Goal: Task Accomplishment & Management: Complete application form

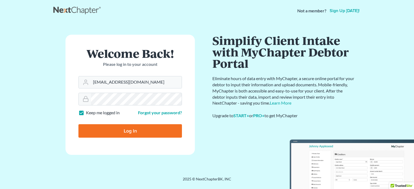
click at [119, 130] on input "Log In" at bounding box center [129, 130] width 103 height 13
type input "Thinking..."
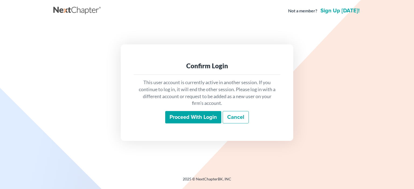
click at [189, 115] on input "Proceed with login" at bounding box center [193, 117] width 56 height 12
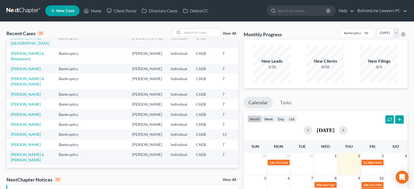
scroll to position [27, 0]
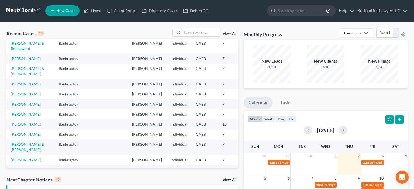
click at [16, 117] on link "Sahlit, Michelle" at bounding box center [26, 114] width 30 height 5
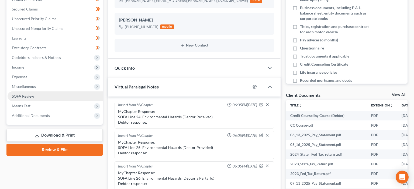
scroll to position [114, 0]
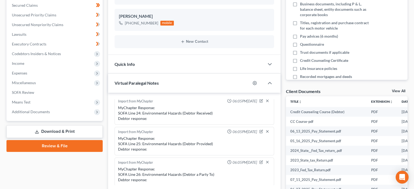
click at [57, 131] on link "Download & Print" at bounding box center [54, 131] width 96 height 13
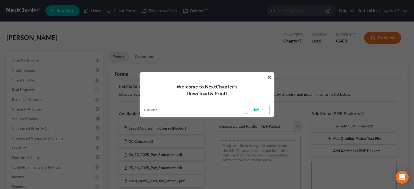
click at [264, 111] on link "Next →" at bounding box center [258, 110] width 24 height 9
select select "0"
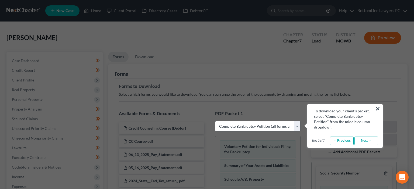
click at [362, 141] on link "Next →" at bounding box center [366, 141] width 24 height 9
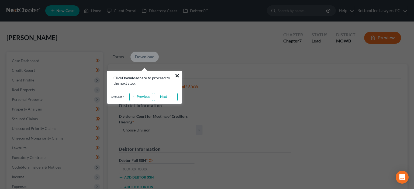
click at [178, 76] on button "×" at bounding box center [176, 75] width 5 height 9
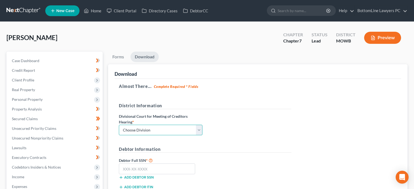
select select "2"
click option "Sacramento" at bounding box center [0, 0] width 0 height 0
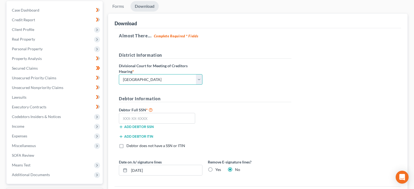
scroll to position [57, 0]
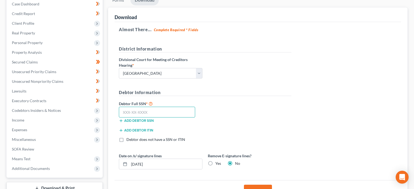
click at [128, 110] on input "text" at bounding box center [157, 112] width 76 height 11
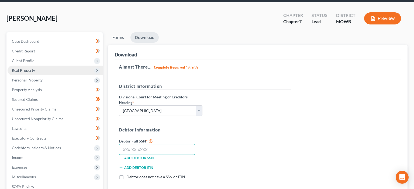
scroll to position [0, 0]
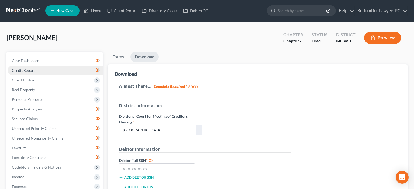
click at [27, 69] on span "Credit Report" at bounding box center [23, 70] width 23 height 5
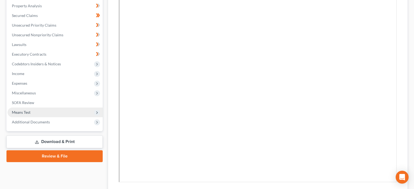
scroll to position [114, 0]
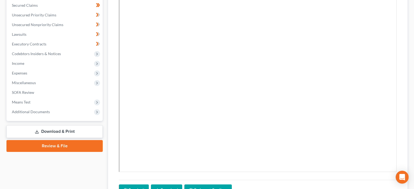
click at [69, 131] on link "Download & Print" at bounding box center [54, 131] width 96 height 13
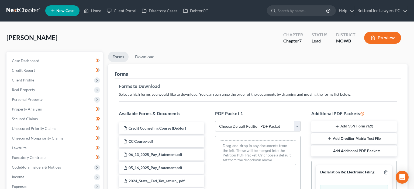
click at [215, 121] on select "Choose Default Petition PDF Packet Complete Bankruptcy Petition (all forms and …" at bounding box center [257, 126] width 85 height 11
select select "0"
click option "Complete Bankruptcy Petition (all forms and schedules)" at bounding box center [0, 0] width 0 height 0
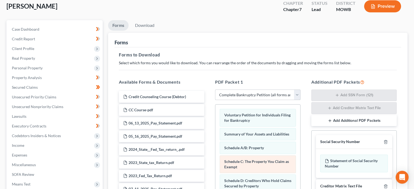
scroll to position [57, 0]
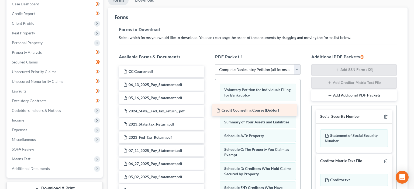
drag, startPoint x: 158, startPoint y: 71, endPoint x: 251, endPoint y: 110, distance: 100.9
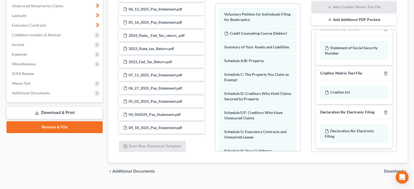
scroll to position [143, 0]
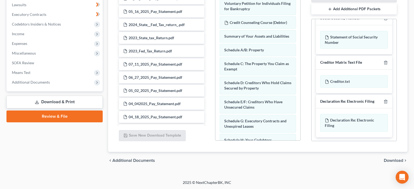
click at [393, 160] on span "Download" at bounding box center [392, 161] width 19 height 4
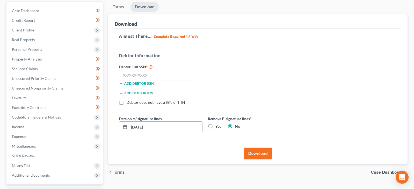
scroll to position [11, 0]
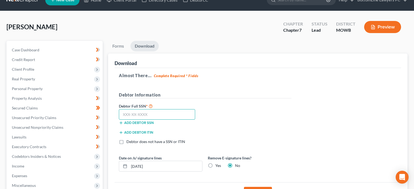
click at [137, 114] on input "text" at bounding box center [157, 114] width 76 height 11
click at [136, 113] on input "text" at bounding box center [157, 114] width 76 height 11
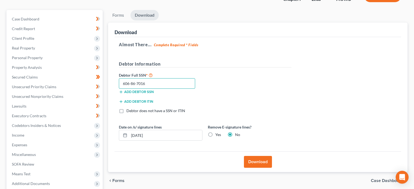
scroll to position [96, 0]
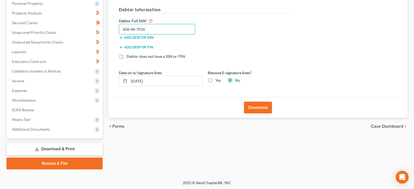
type input "606-86-7016"
click at [265, 108] on button "Download" at bounding box center [258, 108] width 28 height 12
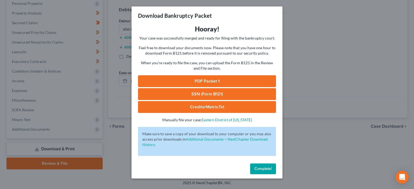
click at [204, 78] on link "PDF Packet 1" at bounding box center [207, 81] width 138 height 12
click at [208, 94] on link "SSN (Form B121)" at bounding box center [207, 94] width 138 height 12
click at [266, 171] on span "Complete!" at bounding box center [262, 169] width 17 height 5
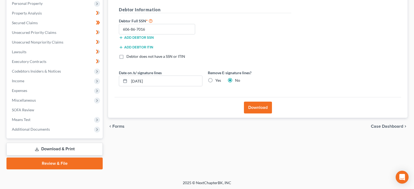
scroll to position [0, 0]
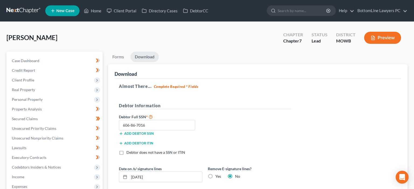
click at [20, 10] on link at bounding box center [23, 11] width 34 height 10
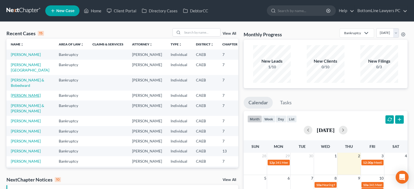
click at [22, 98] on link "Wright, Jessica" at bounding box center [26, 95] width 30 height 5
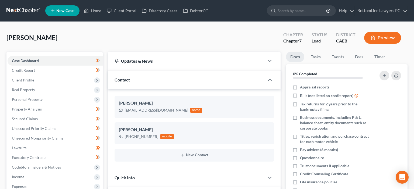
scroll to position [259, 0]
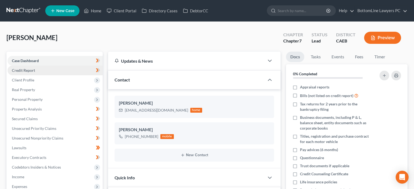
click at [26, 69] on span "Credit Report" at bounding box center [23, 70] width 23 height 5
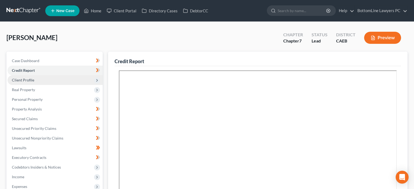
click at [23, 79] on span "Client Profile" at bounding box center [23, 80] width 22 height 5
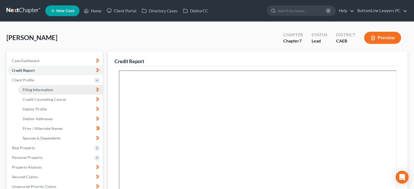
click at [34, 88] on span "Filing Information" at bounding box center [38, 90] width 30 height 5
select select "1"
select select "0"
select select "4"
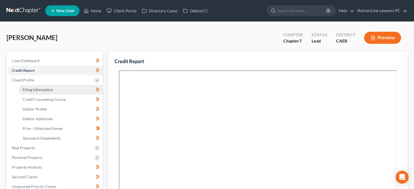
select select "0"
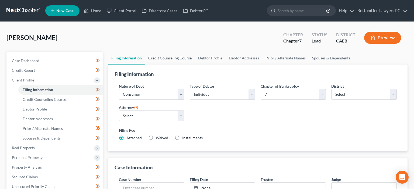
click at [165, 59] on link "Credit Counseling Course" at bounding box center [170, 58] width 50 height 13
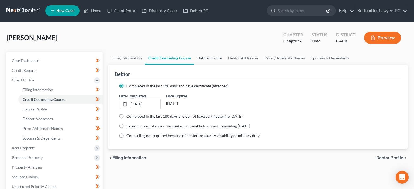
click at [211, 57] on link "Debtor Profile" at bounding box center [209, 58] width 31 height 13
select select "3"
select select "0"
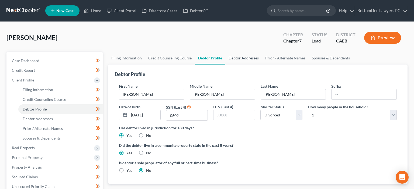
click at [240, 57] on link "Debtor Addresses" at bounding box center [243, 58] width 37 height 13
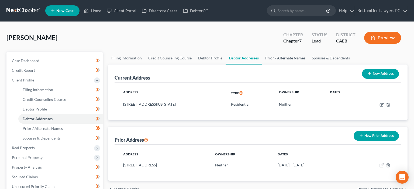
click at [279, 57] on link "Prior / Alternate Names" at bounding box center [285, 58] width 47 height 13
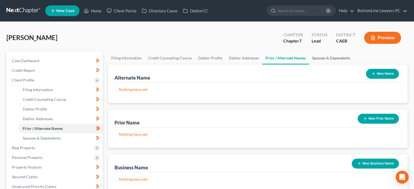
click at [320, 58] on link "Spouses & Dependents" at bounding box center [331, 58] width 44 height 13
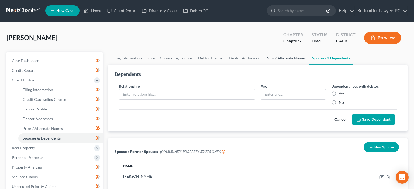
click at [276, 57] on link "Prior / Alternate Names" at bounding box center [285, 58] width 47 height 13
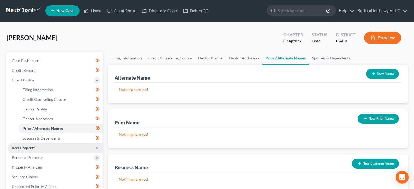
click at [24, 148] on span "Real Property" at bounding box center [23, 148] width 23 height 5
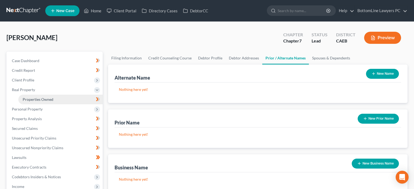
click at [40, 100] on span "Properties Owned" at bounding box center [38, 99] width 31 height 5
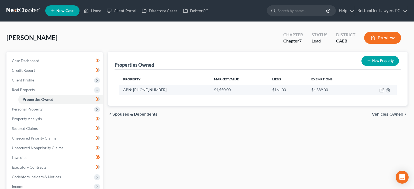
click at [381, 91] on icon "button" at bounding box center [381, 90] width 2 height 2
select select "31"
select select "3"
select select "1"
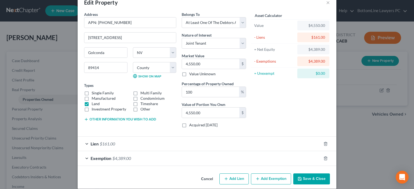
scroll to position [19, 0]
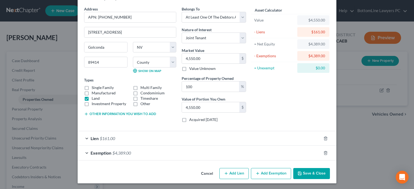
click at [312, 173] on button "Save & Close" at bounding box center [311, 173] width 37 height 11
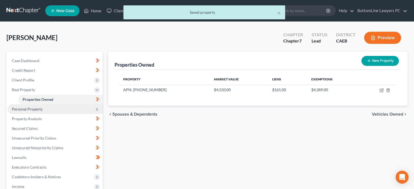
click at [34, 109] on span "Personal Property" at bounding box center [27, 109] width 31 height 5
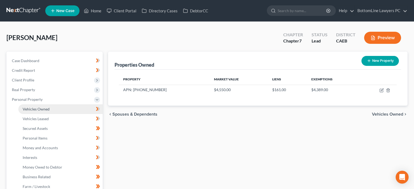
click at [48, 109] on span "Vehicles Owned" at bounding box center [36, 109] width 27 height 5
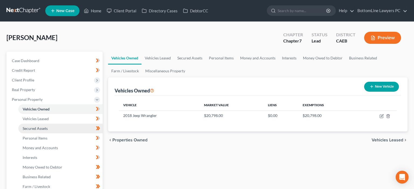
click at [41, 127] on span "Secured Assets" at bounding box center [35, 128] width 25 height 5
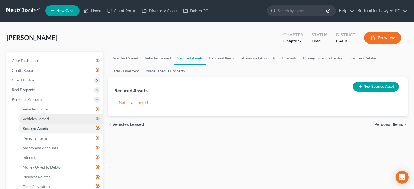
click at [42, 119] on span "Vehicles Leased" at bounding box center [36, 119] width 26 height 5
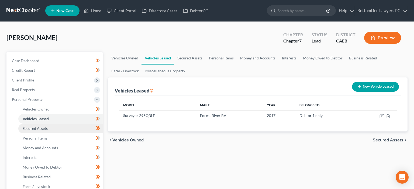
click at [43, 128] on span "Secured Assets" at bounding box center [35, 128] width 25 height 5
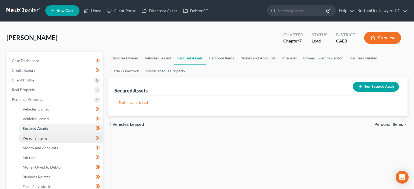
click at [43, 138] on span "Personal Items" at bounding box center [35, 138] width 25 height 5
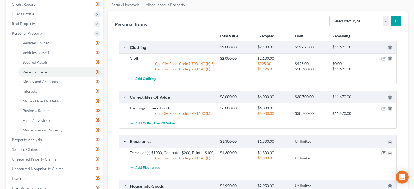
scroll to position [85, 0]
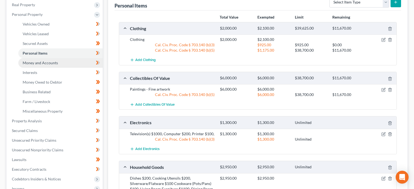
click at [41, 62] on span "Money and Accounts" at bounding box center [40, 63] width 35 height 5
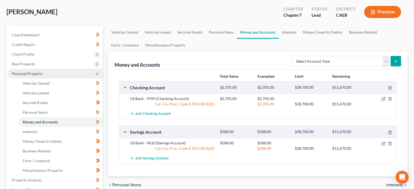
scroll to position [28, 0]
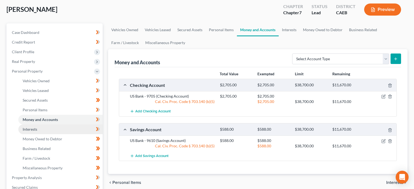
click at [35, 131] on span "Interests" at bounding box center [30, 129] width 15 height 5
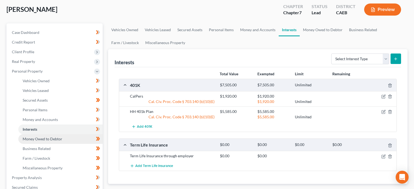
scroll to position [57, 0]
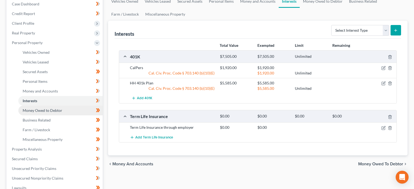
click at [48, 110] on span "Money Owed to Debtor" at bounding box center [43, 110] width 40 height 5
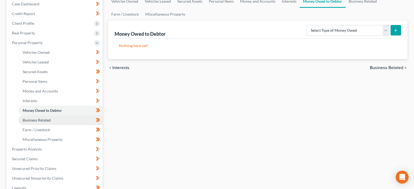
click at [46, 121] on span "Business Related" at bounding box center [37, 120] width 28 height 5
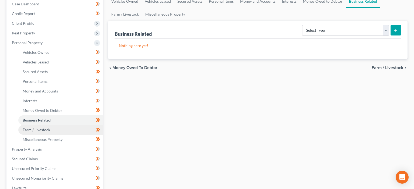
click at [45, 130] on span "Farm / Livestock" at bounding box center [36, 130] width 27 height 5
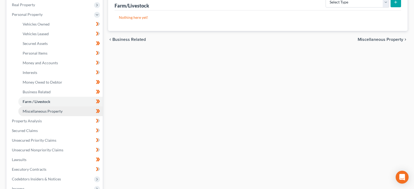
click at [43, 114] on link "Miscellaneous Property" at bounding box center [60, 112] width 84 height 10
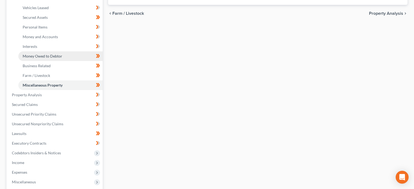
scroll to position [114, 0]
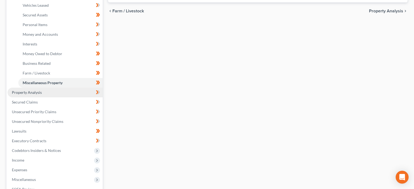
click at [32, 95] on link "Property Analysis" at bounding box center [55, 93] width 95 height 10
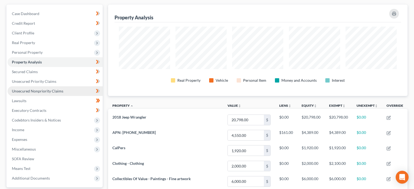
scroll to position [57, 0]
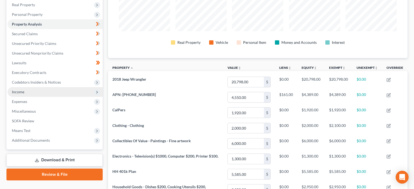
click at [54, 92] on span "Income" at bounding box center [55, 92] width 95 height 10
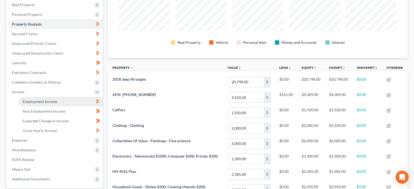
click at [61, 101] on link "Employment Income" at bounding box center [60, 102] width 84 height 10
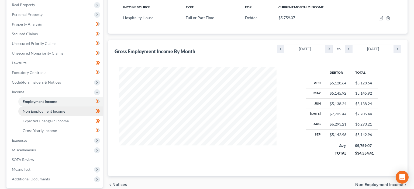
click at [54, 113] on link "Non Employment Income" at bounding box center [60, 112] width 84 height 10
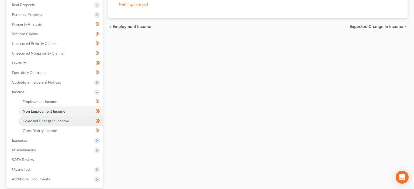
click at [51, 121] on span "Expected Change in Income" at bounding box center [46, 121] width 46 height 5
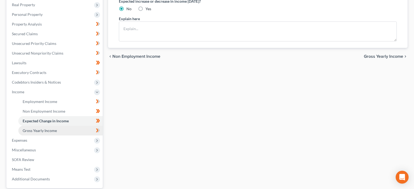
click at [48, 130] on span "Gross Yearly Income" at bounding box center [40, 130] width 34 height 5
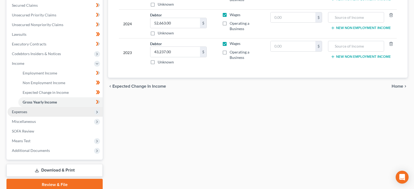
click at [25, 113] on span "Expenses" at bounding box center [19, 112] width 15 height 5
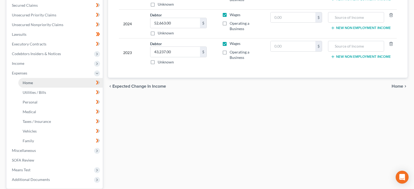
click at [37, 82] on link "Home" at bounding box center [60, 83] width 84 height 10
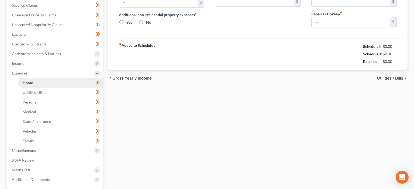
type input "400.00"
radio input "true"
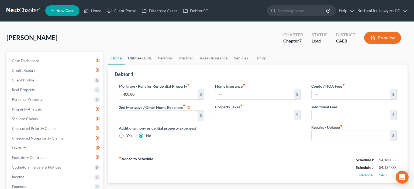
click at [135, 57] on link "Utilities / Bills" at bounding box center [140, 58] width 30 height 13
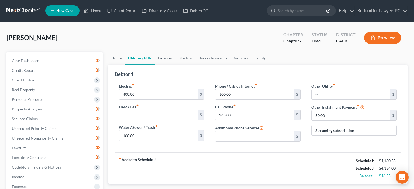
click at [168, 57] on link "Personal" at bounding box center [165, 58] width 21 height 13
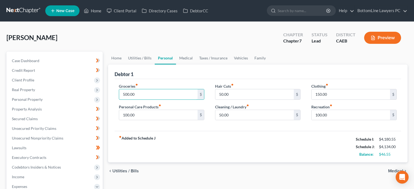
drag, startPoint x: 135, startPoint y: 94, endPoint x: 169, endPoint y: 102, distance: 34.4
click at [177, 100] on input "500.00" at bounding box center [158, 94] width 78 height 10
type input "550"
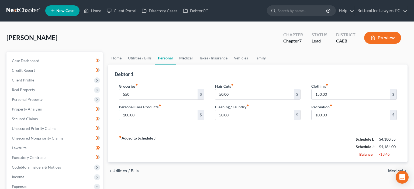
click at [188, 60] on link "Medical" at bounding box center [186, 58] width 20 height 13
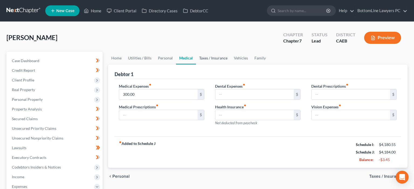
click at [212, 58] on link "Taxes / Insurance" at bounding box center [213, 58] width 35 height 13
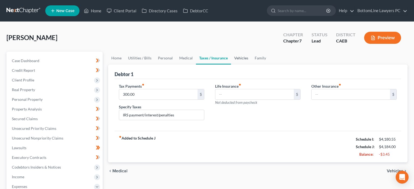
click at [237, 57] on link "Vehicles" at bounding box center [241, 58] width 20 height 13
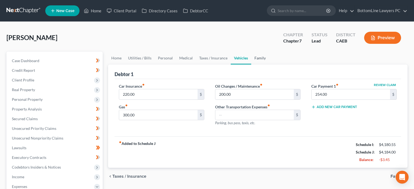
click at [256, 58] on link "Family" at bounding box center [260, 58] width 18 height 13
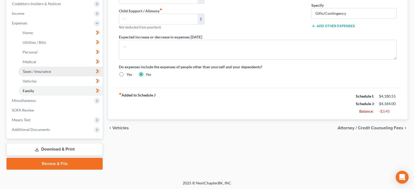
scroll to position [164, 0]
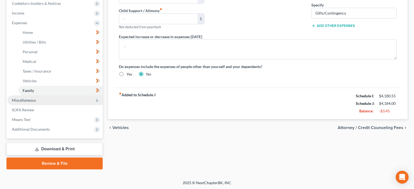
click at [29, 101] on span "Miscellaneous" at bounding box center [24, 100] width 24 height 5
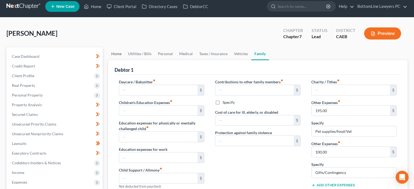
scroll to position [2, 0]
